Goal: Transaction & Acquisition: Purchase product/service

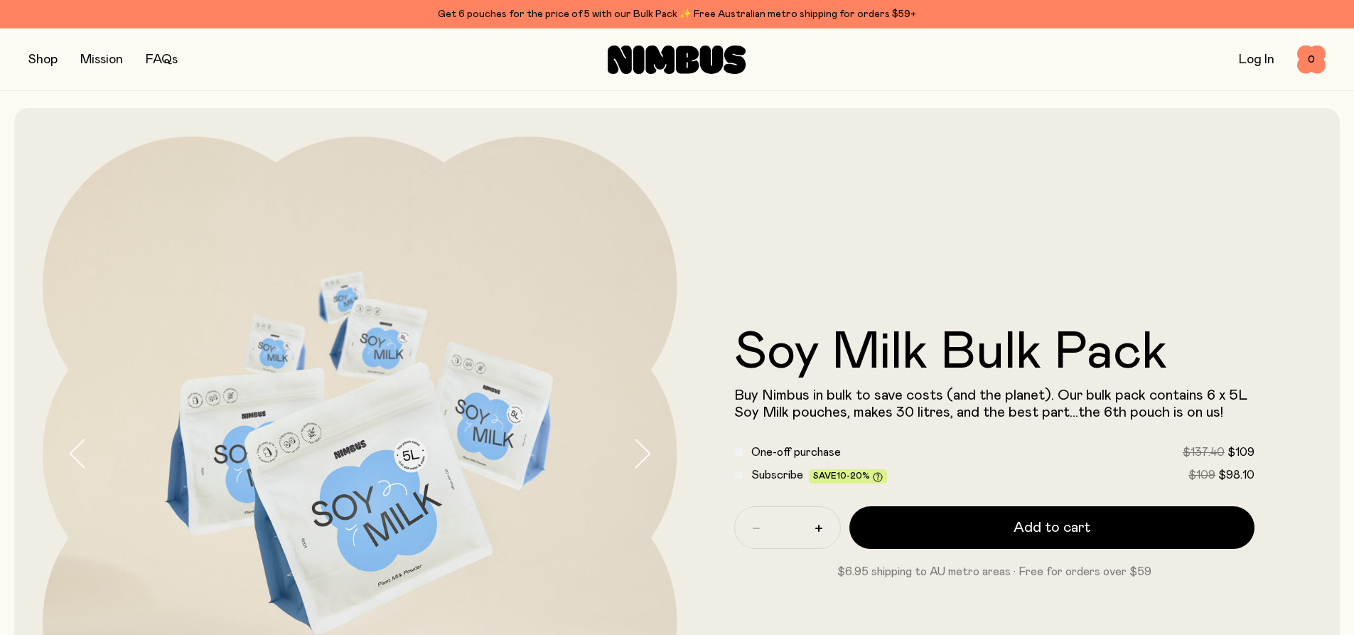
scroll to position [71, 0]
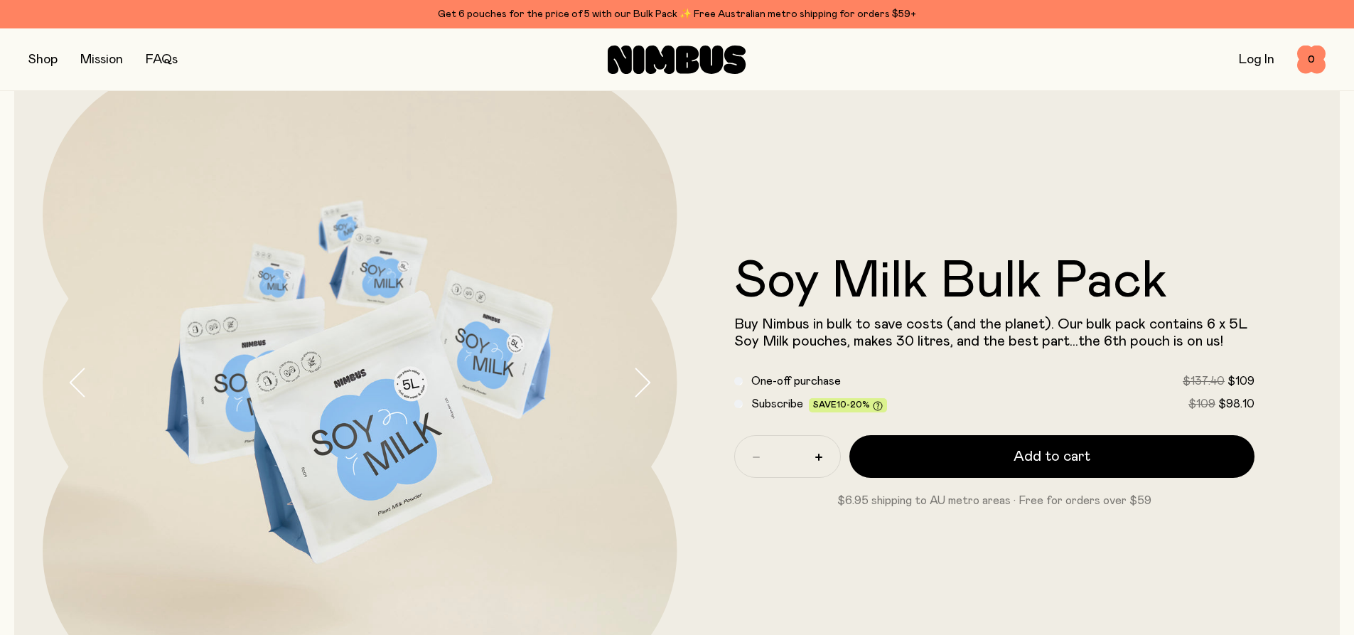
click at [1253, 54] on link "Log In" at bounding box center [1257, 59] width 36 height 13
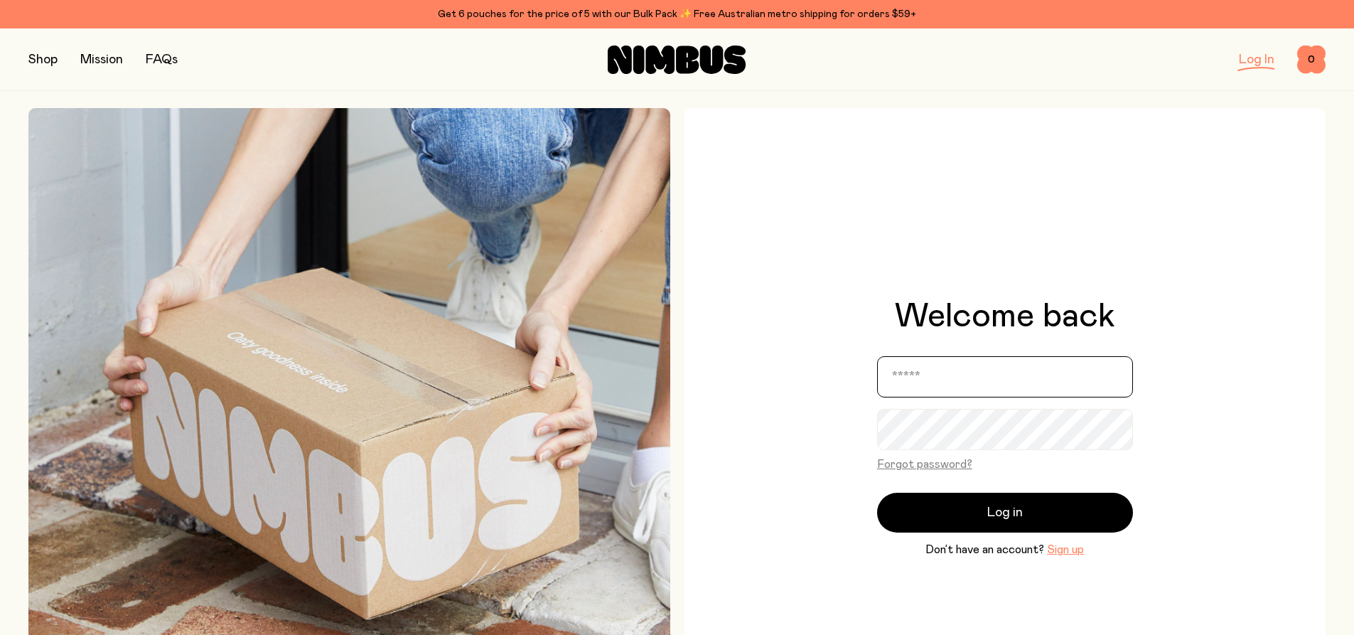
click at [920, 378] on input "email" at bounding box center [1005, 376] width 256 height 41
type input "**********"
click at [1064, 550] on button "Sign up" at bounding box center [1065, 549] width 37 height 17
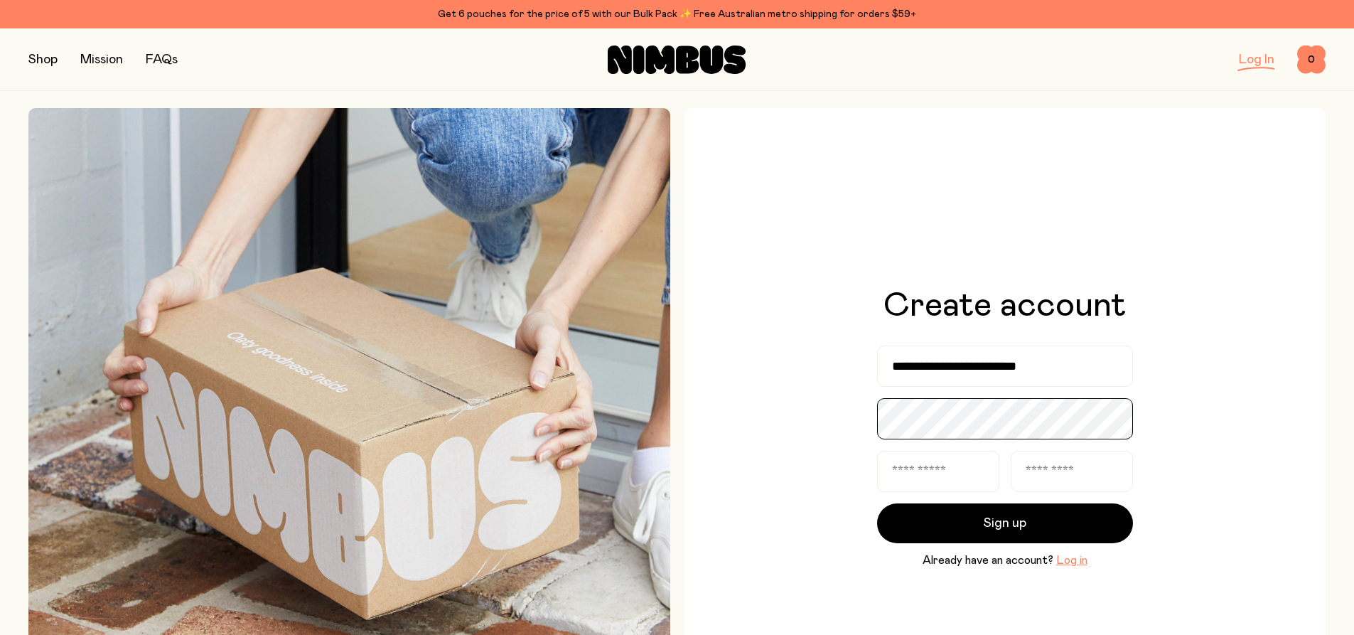
click at [877, 503] on button "Sign up" at bounding box center [1005, 523] width 256 height 40
type input "*******"
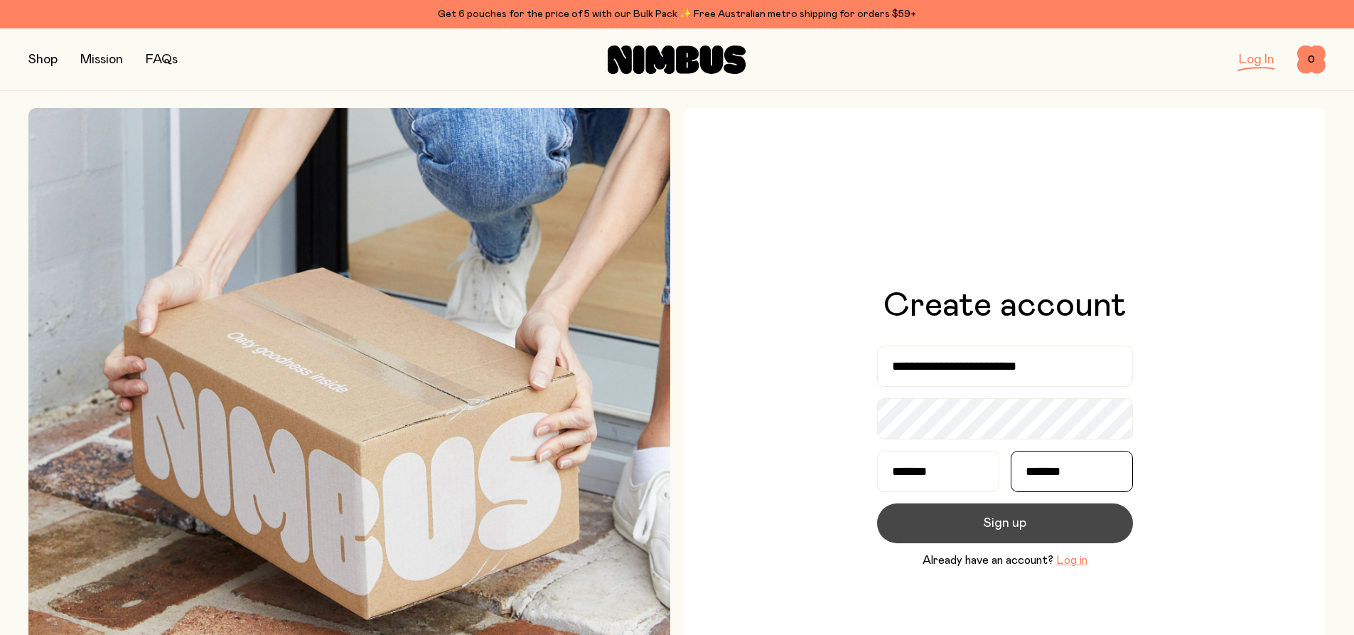
type input "*******"
click at [970, 523] on button "Sign up" at bounding box center [1005, 523] width 256 height 40
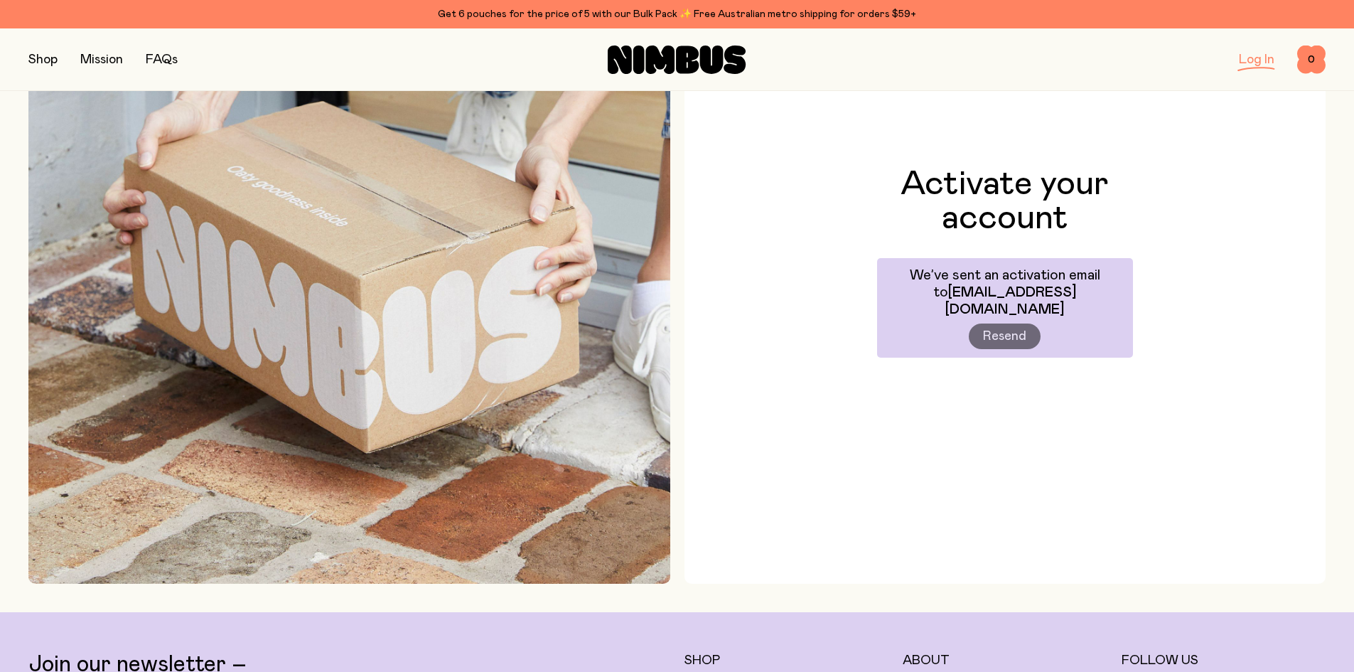
scroll to position [142, 0]
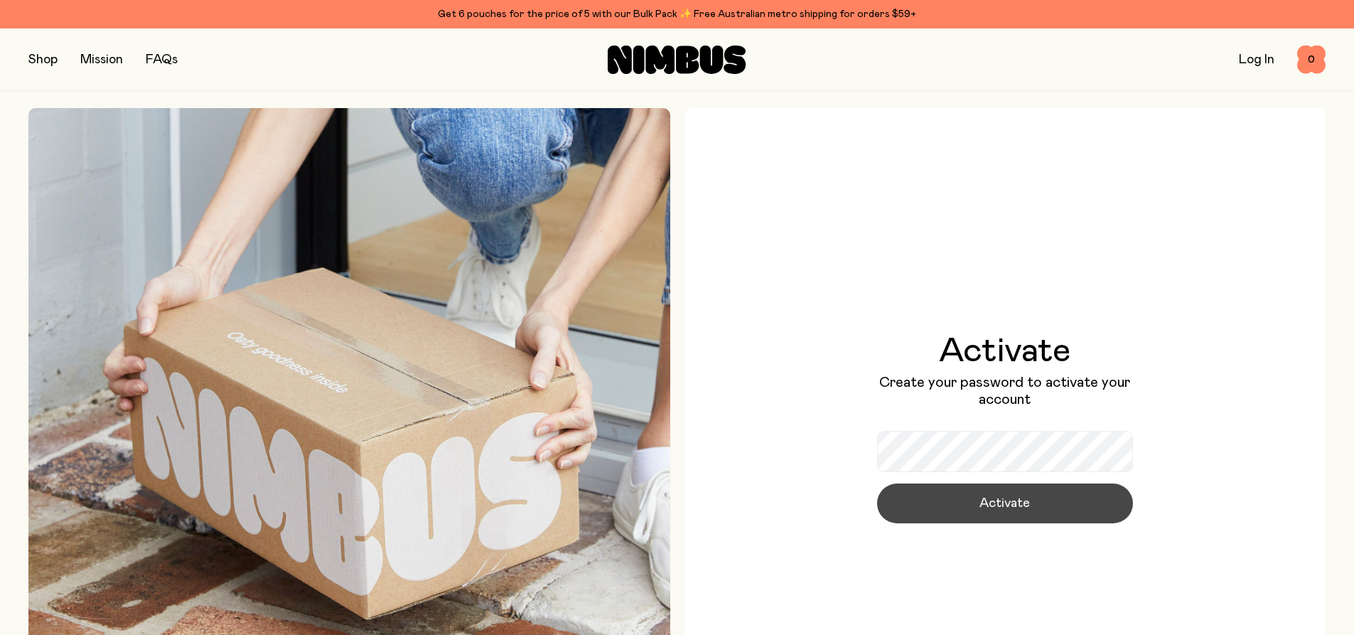
click at [993, 508] on span "Activate" at bounding box center [1005, 503] width 50 height 20
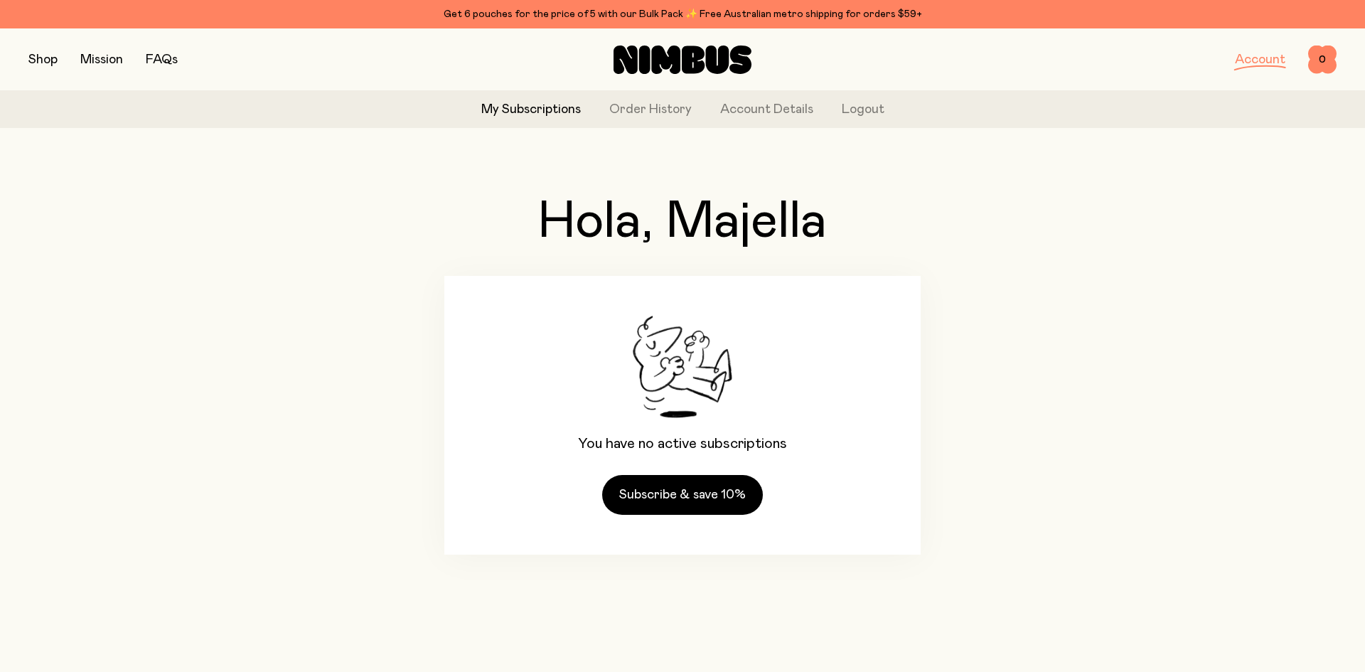
click at [41, 59] on button "button" at bounding box center [42, 60] width 29 height 20
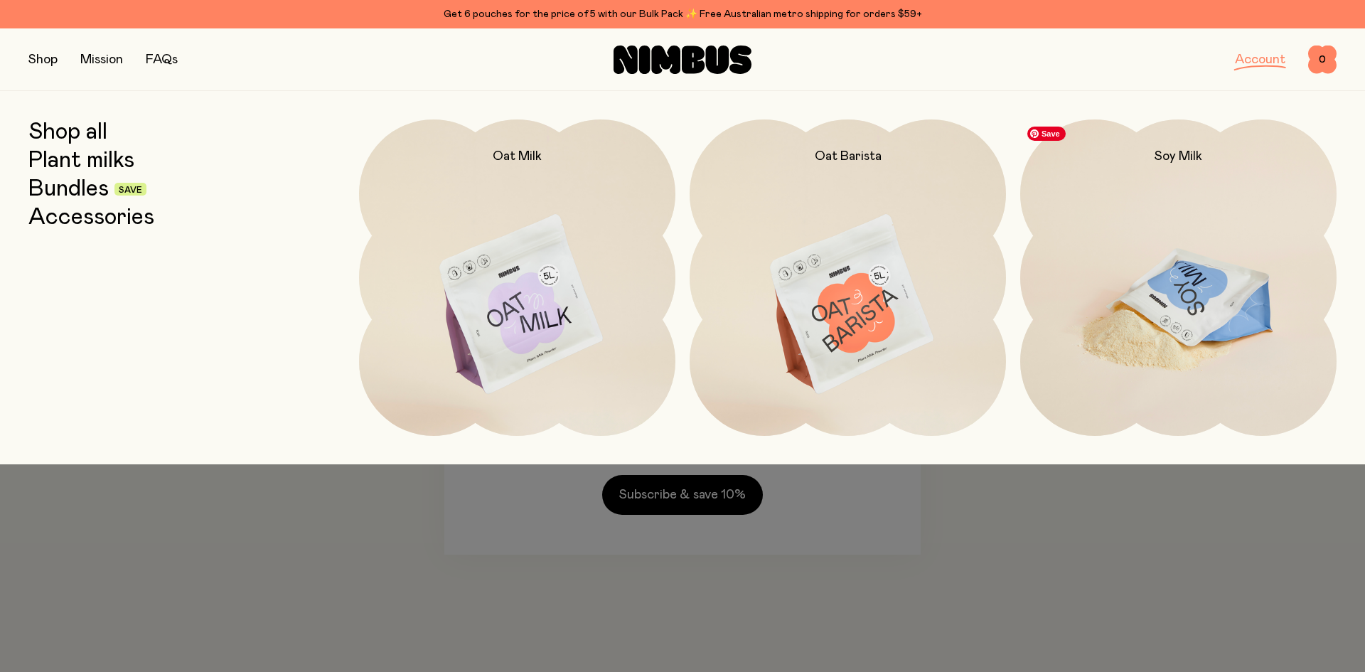
click at [1183, 314] on img at bounding box center [1178, 305] width 316 height 372
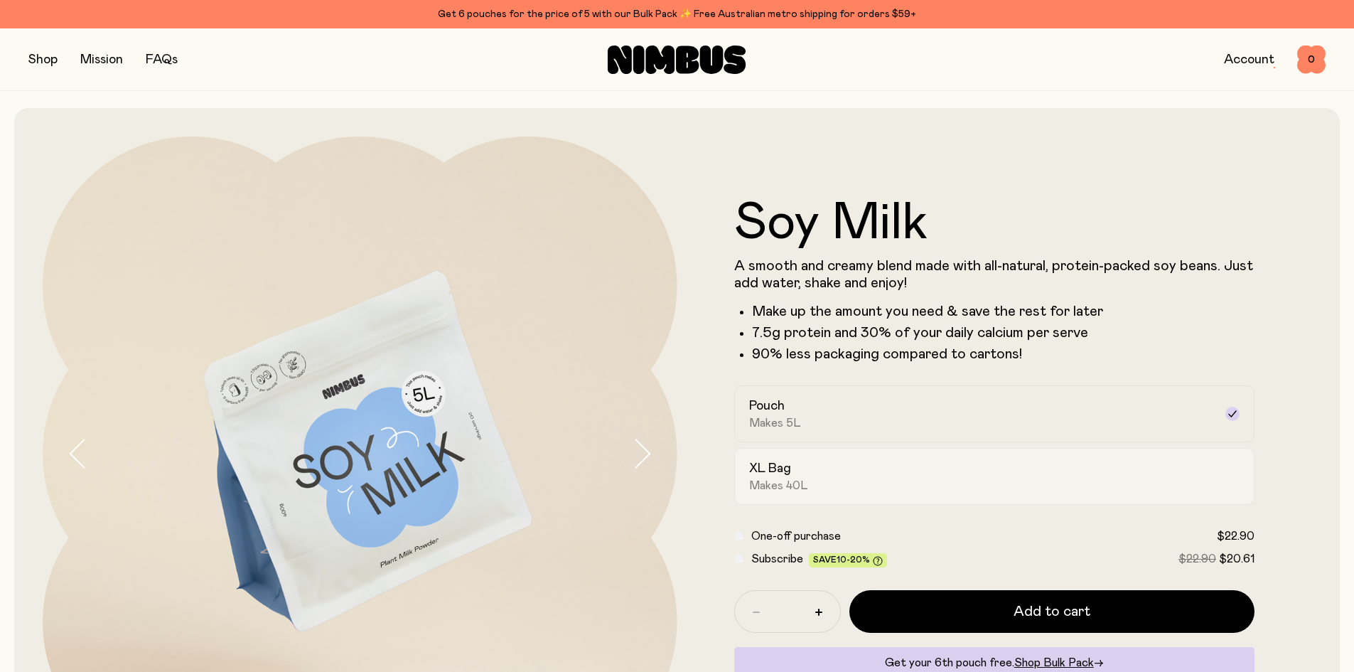
click at [1057, 486] on div "XL Bag Makes 40L" at bounding box center [982, 476] width 466 height 33
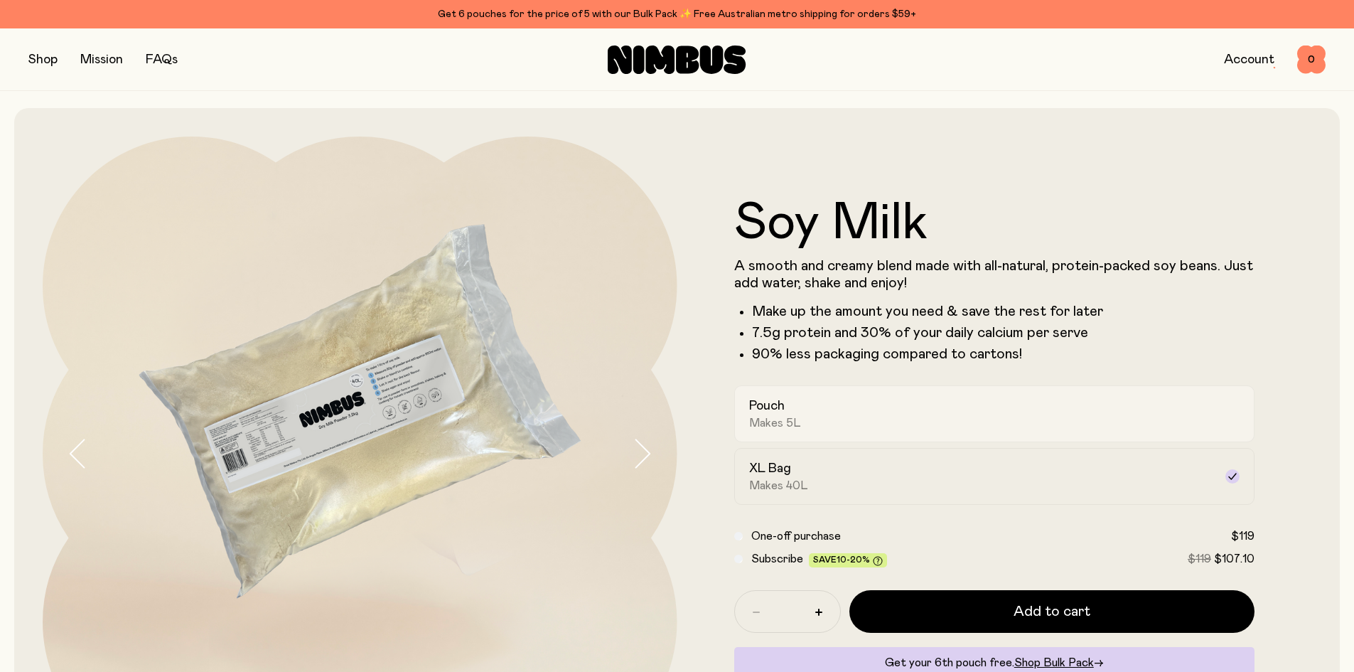
click at [1119, 424] on div "Pouch Makes 5L" at bounding box center [982, 413] width 466 height 33
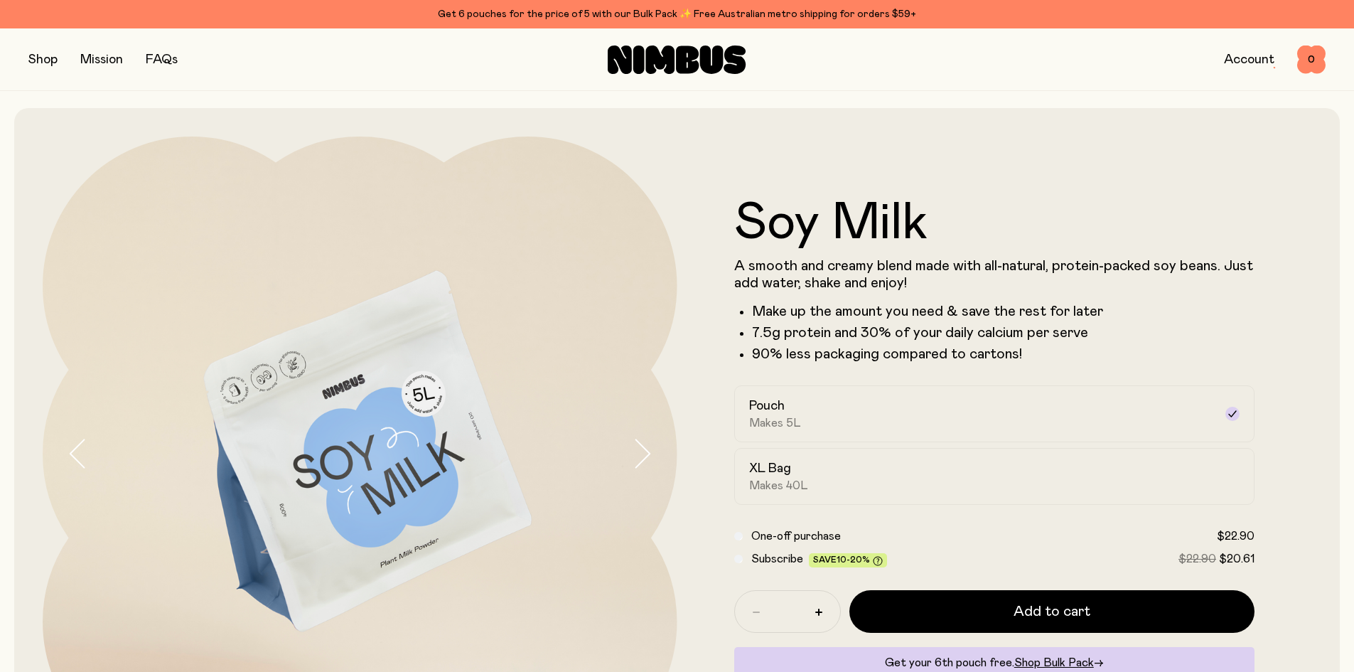
click at [53, 60] on button "button" at bounding box center [42, 60] width 29 height 20
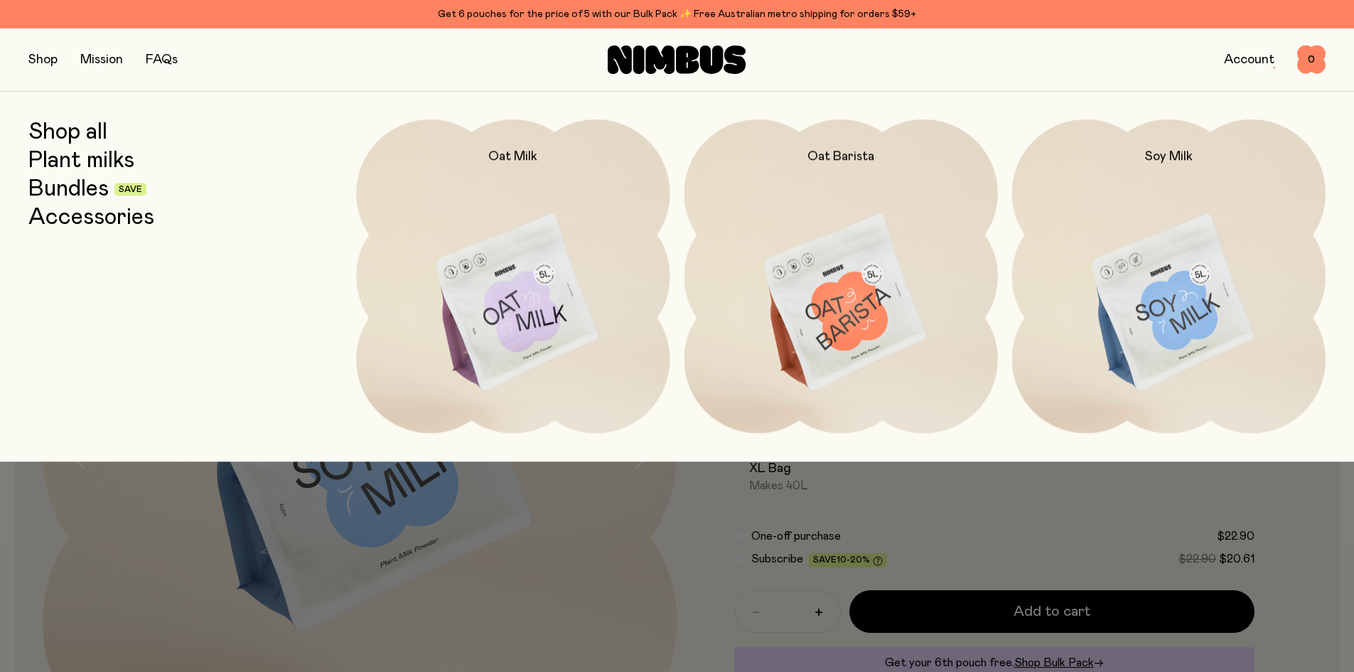
click at [88, 191] on link "Bundles" at bounding box center [68, 189] width 80 height 26
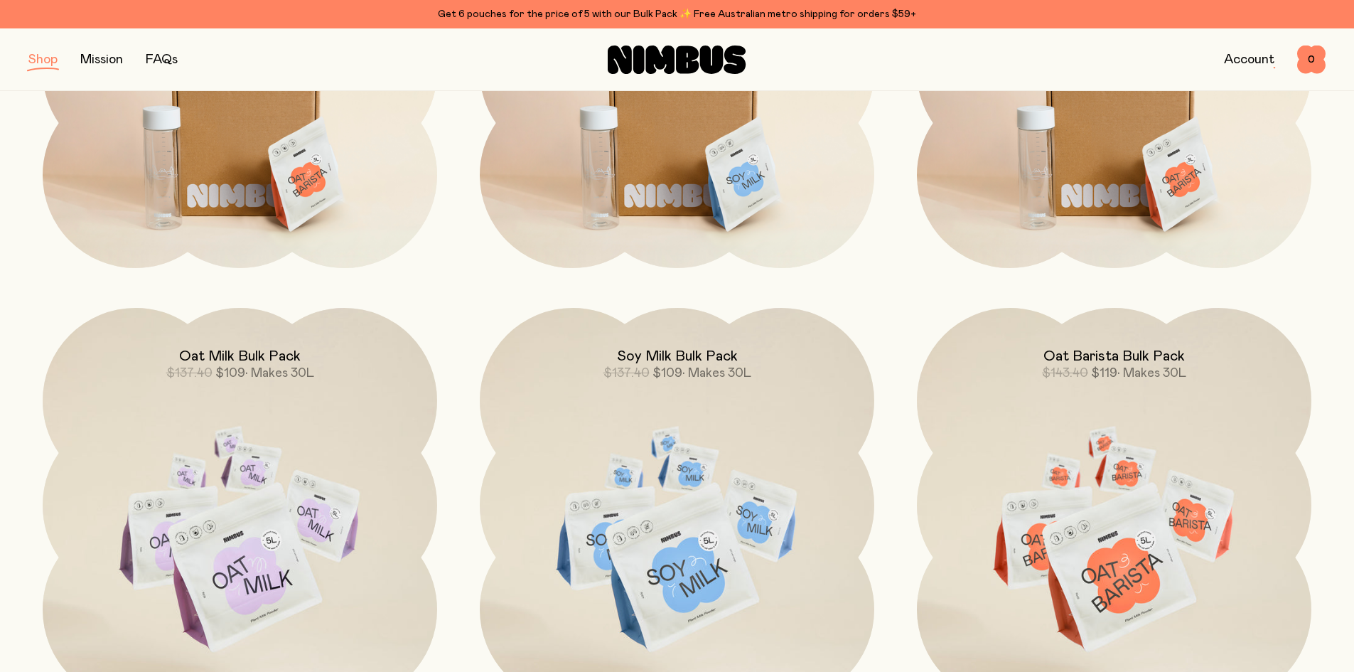
scroll to position [427, 0]
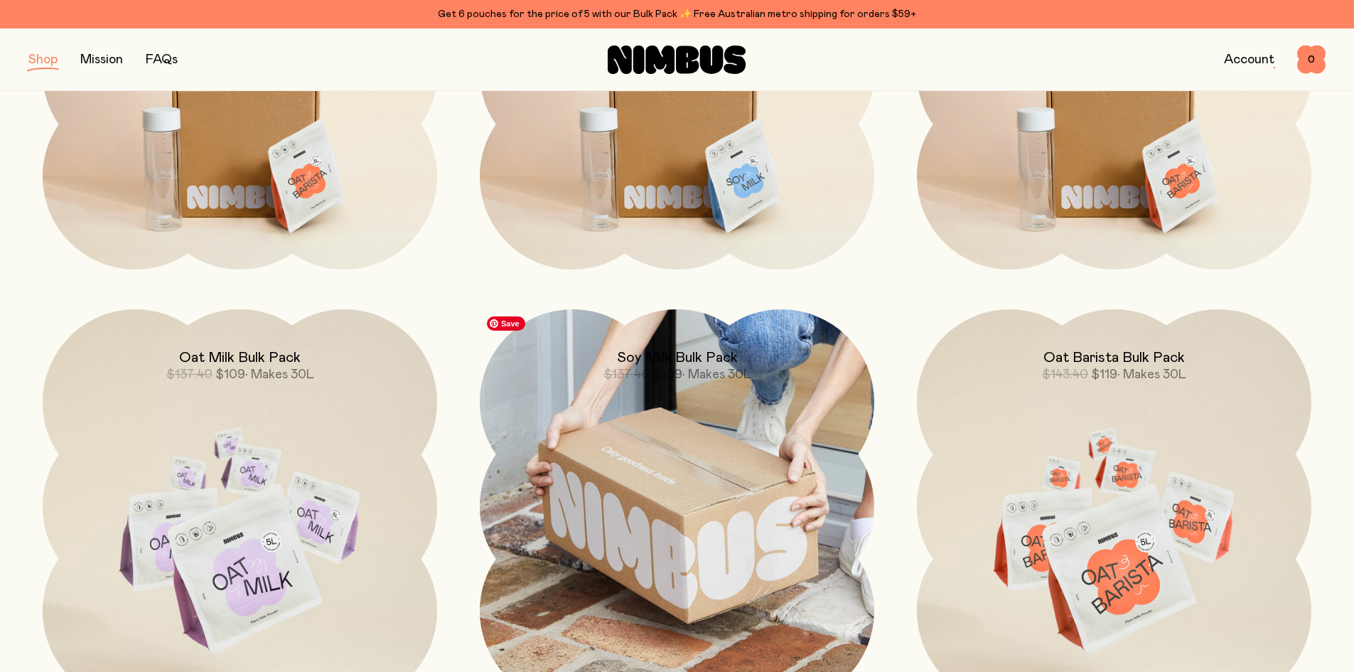
click at [717, 443] on img at bounding box center [677, 506] width 395 height 395
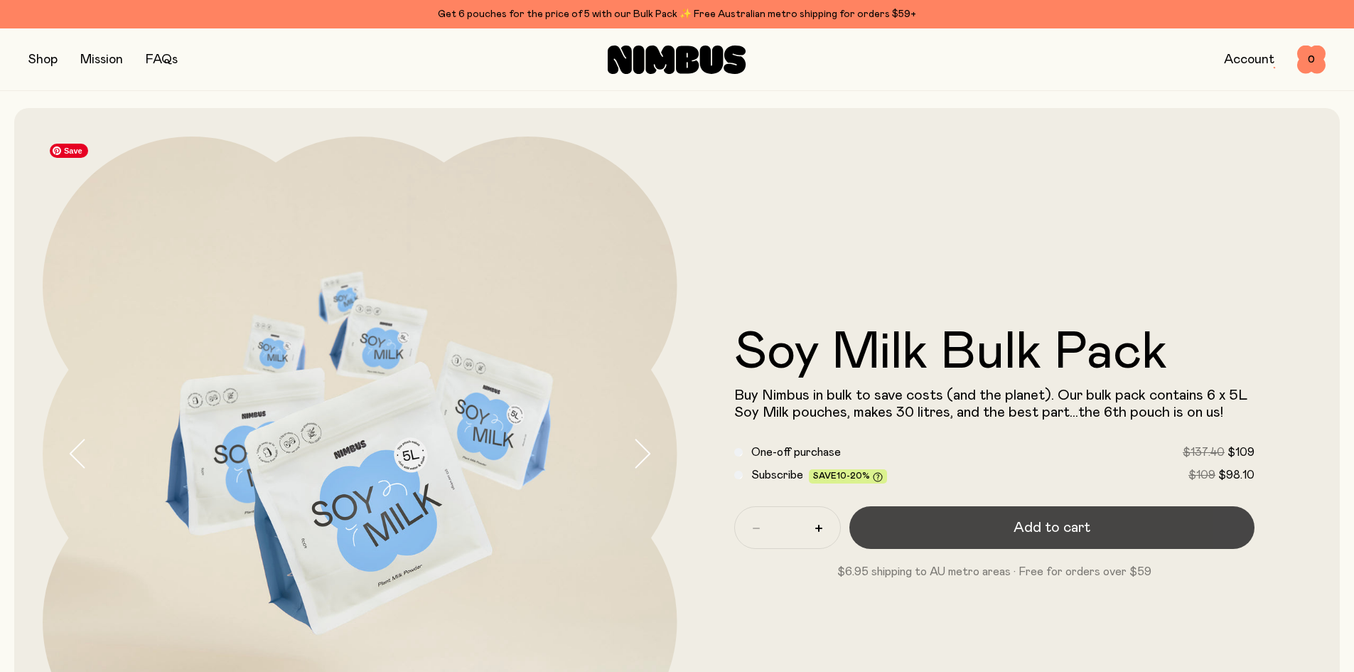
click at [1020, 519] on span "Add to cart" at bounding box center [1052, 528] width 77 height 20
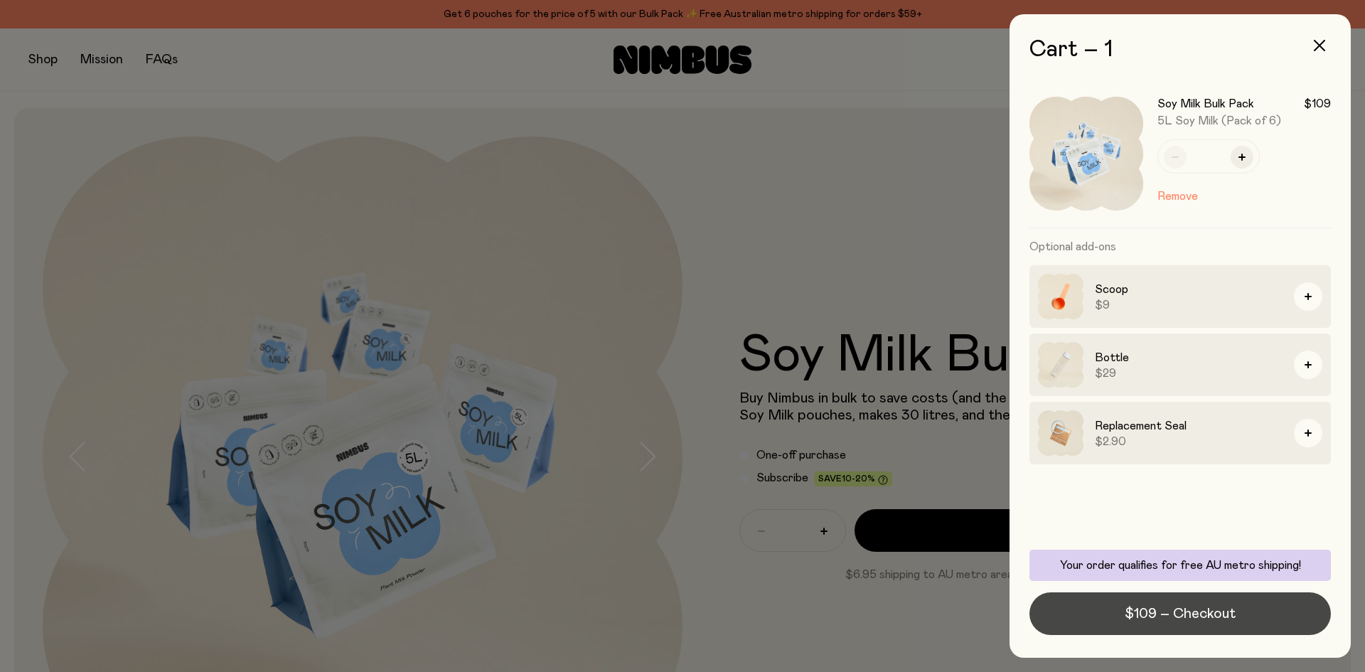
click at [1174, 623] on span "$109 – Checkout" at bounding box center [1180, 614] width 111 height 20
